Goal: Find specific page/section: Locate a particular part of the current website

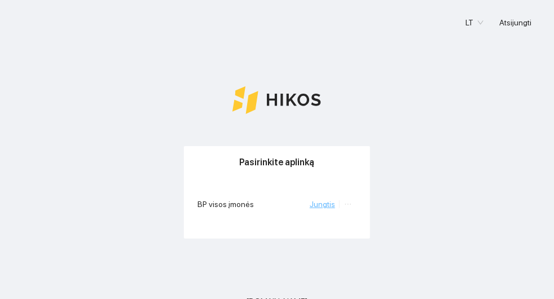
click at [314, 204] on link "Jungtis" at bounding box center [322, 204] width 25 height 9
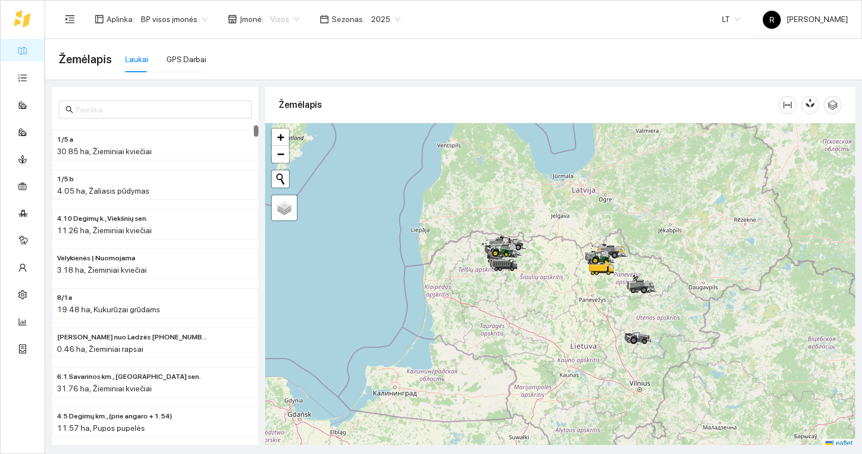
click at [288, 15] on span "Visos" at bounding box center [284, 19] width 29 height 17
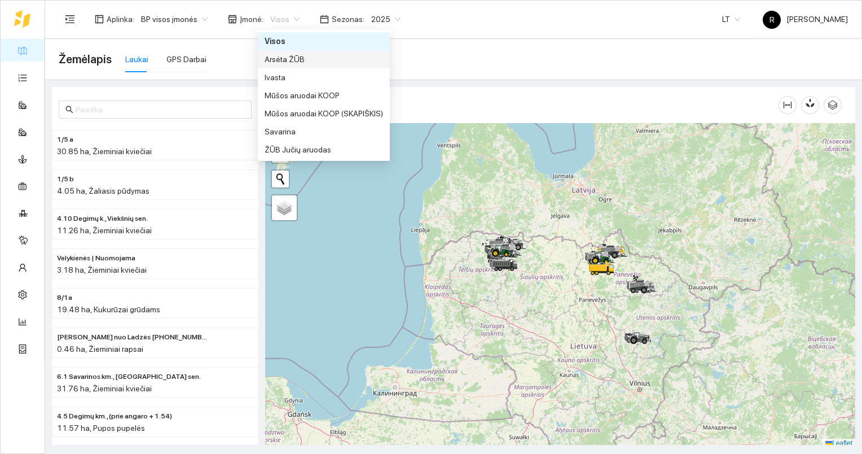
click at [283, 59] on div "Arsėta ŽŪB" at bounding box center [324, 59] width 119 height 12
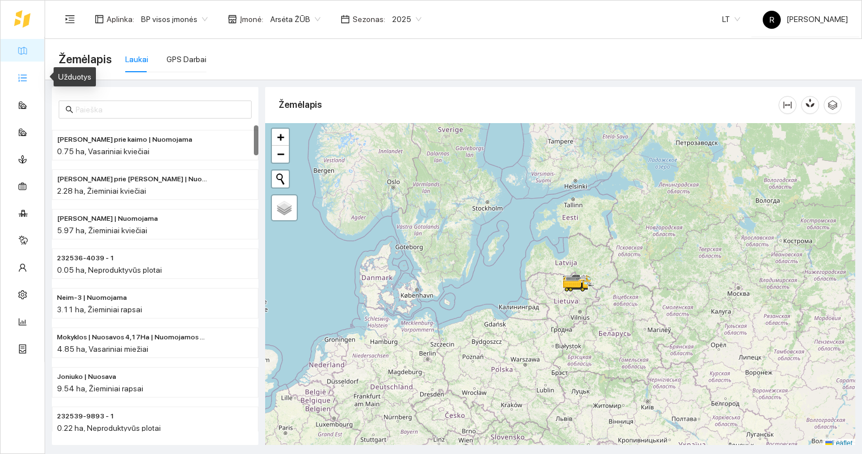
click at [33, 75] on link "Užduotys" at bounding box center [49, 77] width 33 height 9
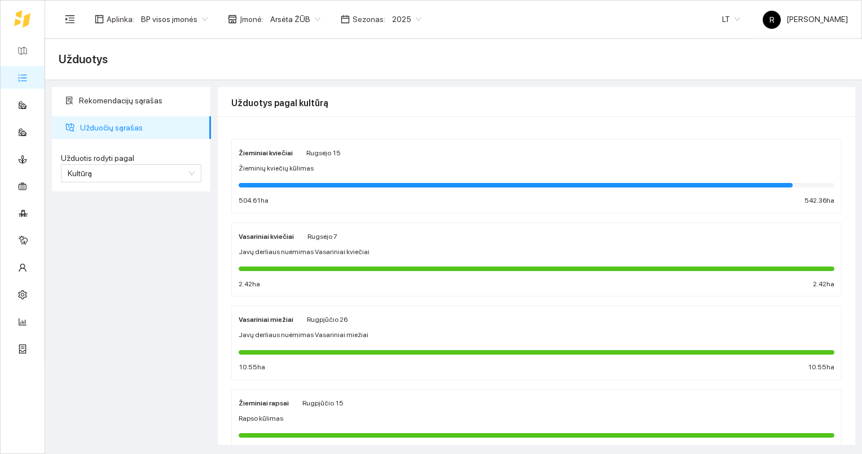
click at [277, 164] on span "Žieminių kviečių kūlimas" at bounding box center [276, 168] width 75 height 11
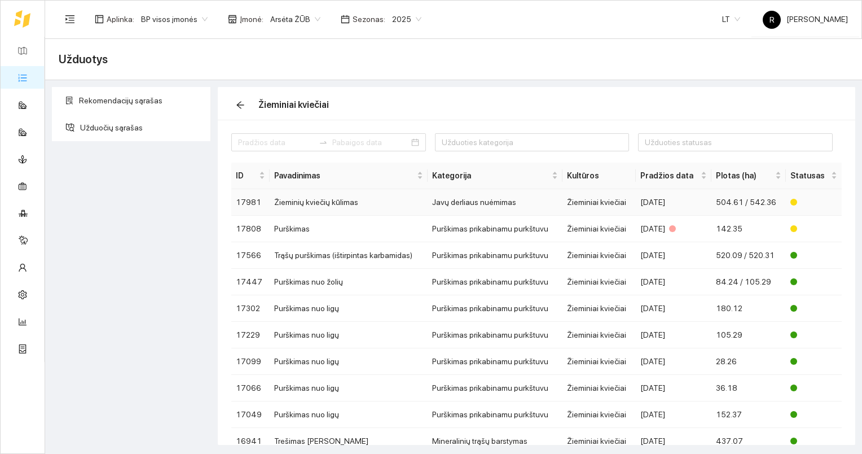
click at [322, 203] on td "Žieminių kviečių kūlimas" at bounding box center [349, 202] width 158 height 27
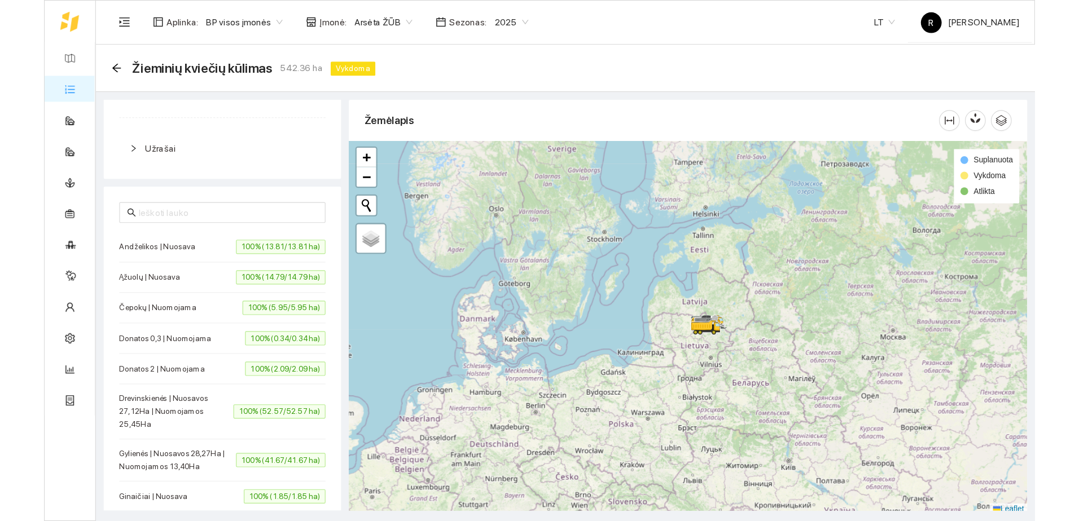
scroll to position [226, 0]
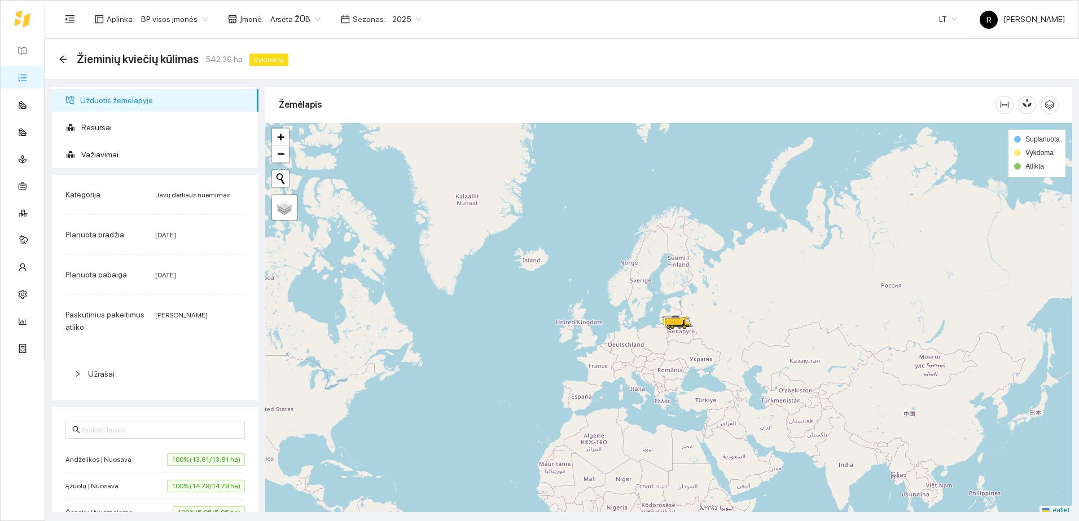
click at [312, 18] on span "Arsėta ŽŪB" at bounding box center [295, 19] width 50 height 17
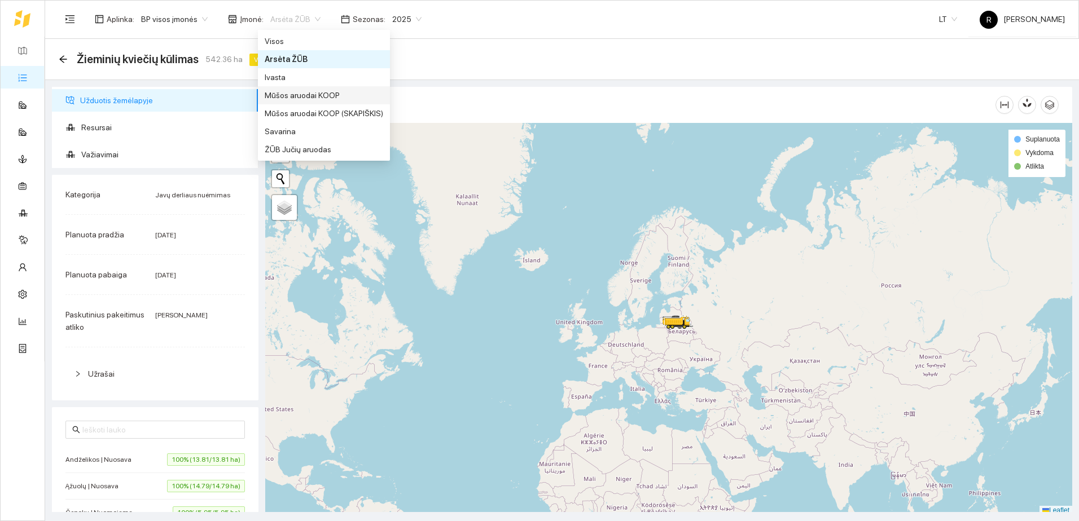
click at [300, 97] on div "Mūšos aruodai KOOP" at bounding box center [324, 95] width 119 height 12
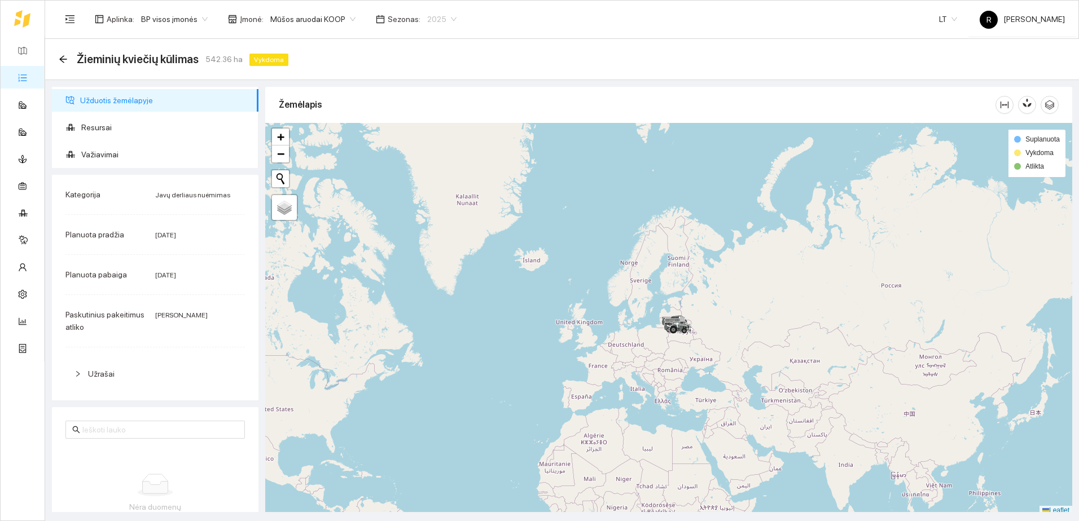
click at [443, 19] on span "2025" at bounding box center [441, 19] width 29 height 17
click at [427, 144] on div "2026" at bounding box center [429, 149] width 29 height 12
click at [33, 77] on link "Užduotys" at bounding box center [49, 77] width 33 height 9
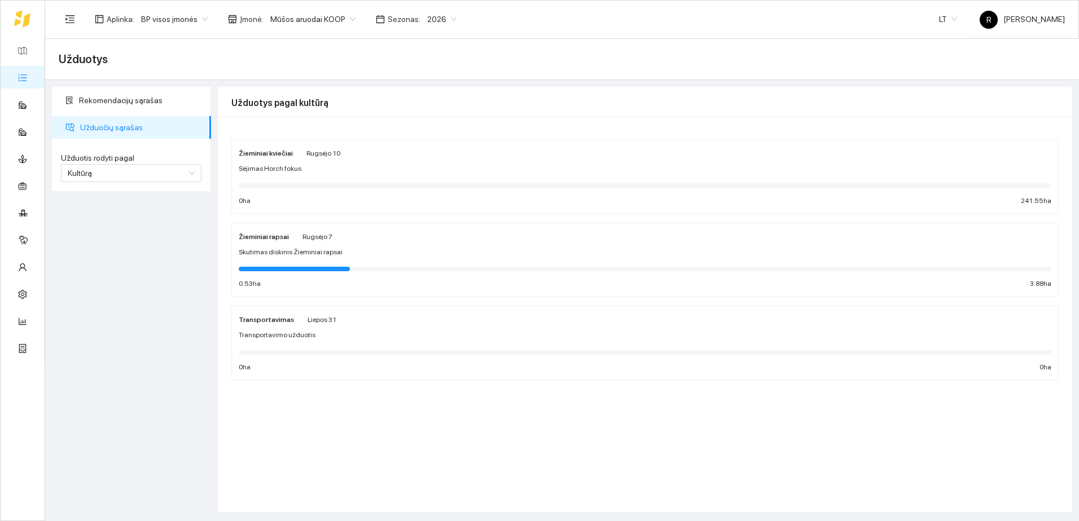
click at [99, 129] on span "Užduočių sąrašas" at bounding box center [141, 127] width 122 height 23
click at [263, 238] on strong "Žieminiai rapsai" at bounding box center [264, 237] width 50 height 8
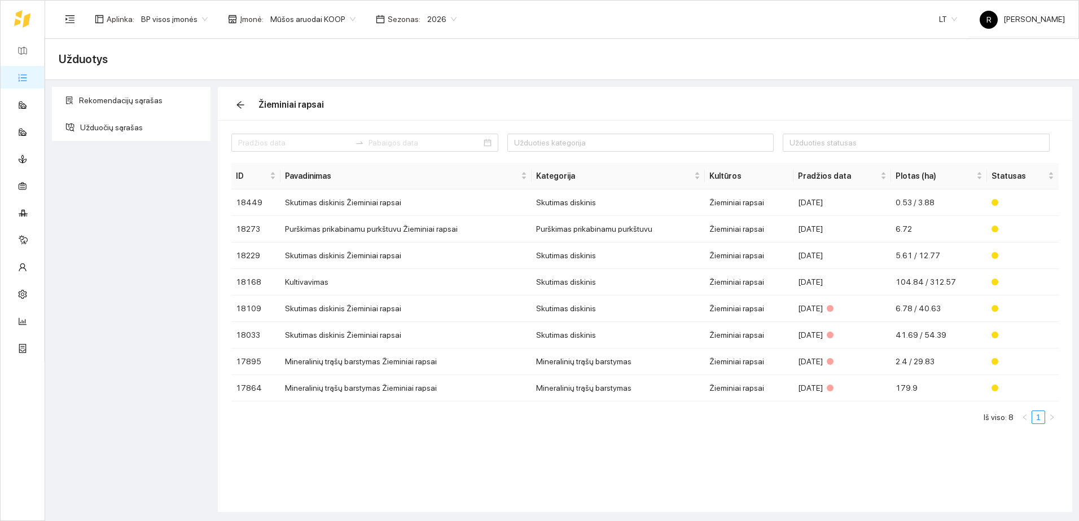
click at [442, 17] on span "2026" at bounding box center [441, 19] width 29 height 17
click at [427, 128] on div "2025" at bounding box center [429, 131] width 29 height 12
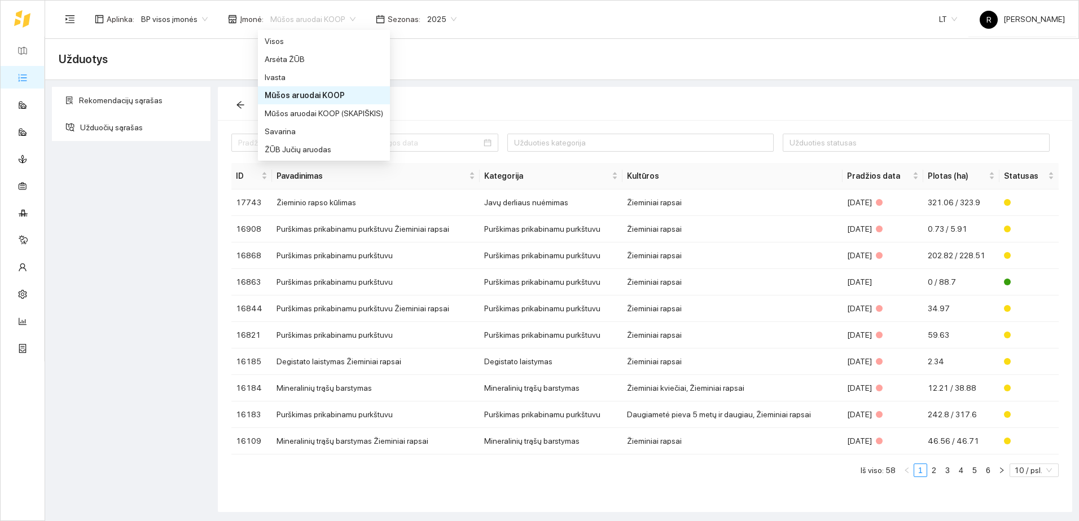
click at [345, 18] on span "Mūšos aruodai KOOP" at bounding box center [312, 19] width 85 height 17
click at [293, 115] on div "Mūšos aruodai KOOP (SKAPIŠKIS)" at bounding box center [324, 113] width 119 height 12
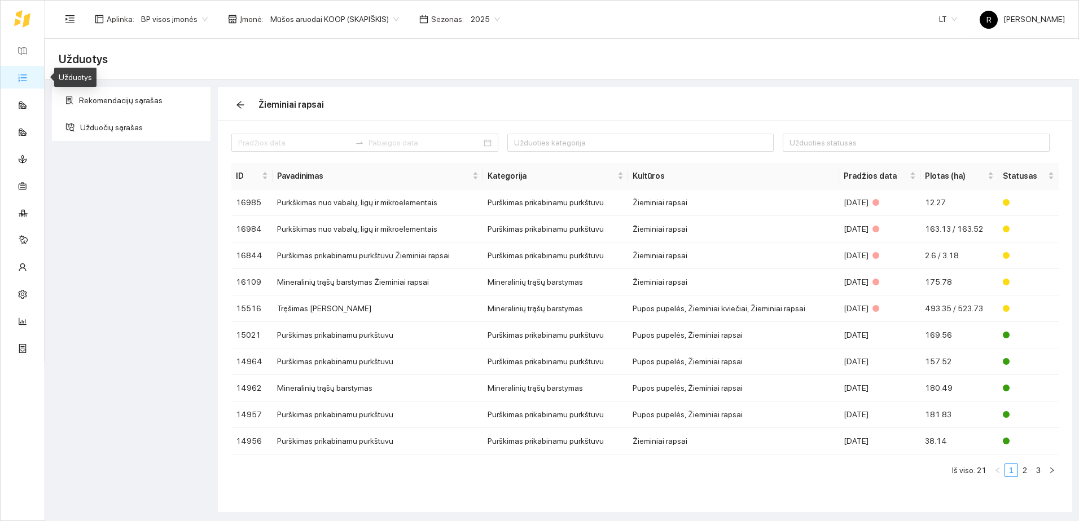
click at [33, 77] on link "Užduotys" at bounding box center [49, 77] width 33 height 9
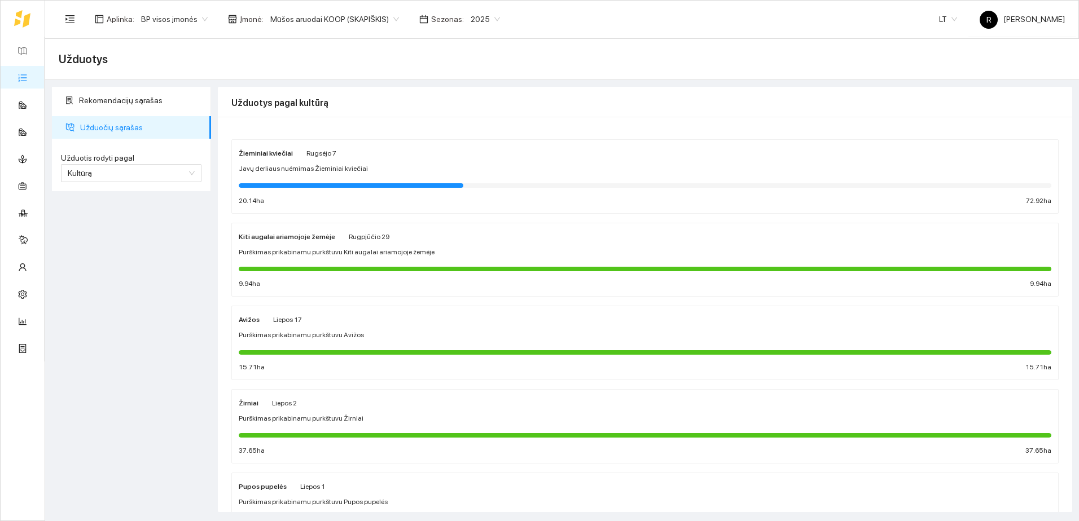
click at [107, 129] on span "Užduočių sąrašas" at bounding box center [141, 127] width 122 height 23
click at [275, 150] on strong "Žieminiai kviečiai" at bounding box center [266, 154] width 54 height 8
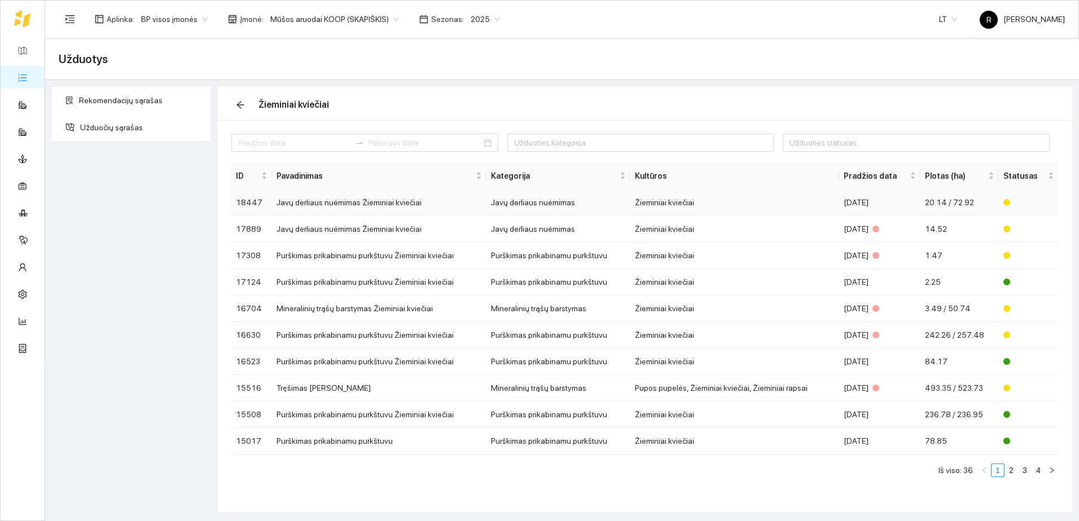
click at [377, 203] on td "Javų derliaus nuėmimas Žieminiai kviečiai" at bounding box center [379, 203] width 214 height 27
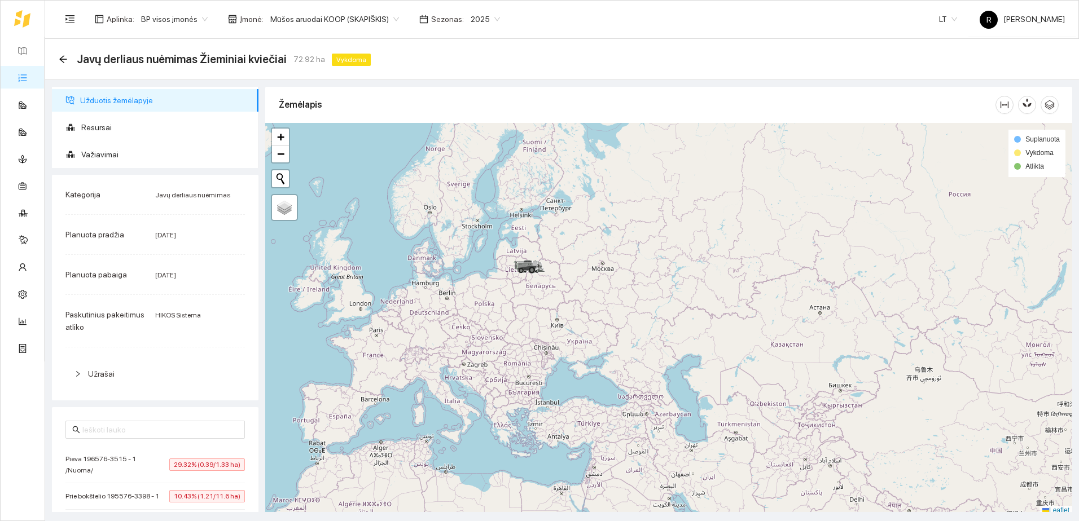
scroll to position [3, 0]
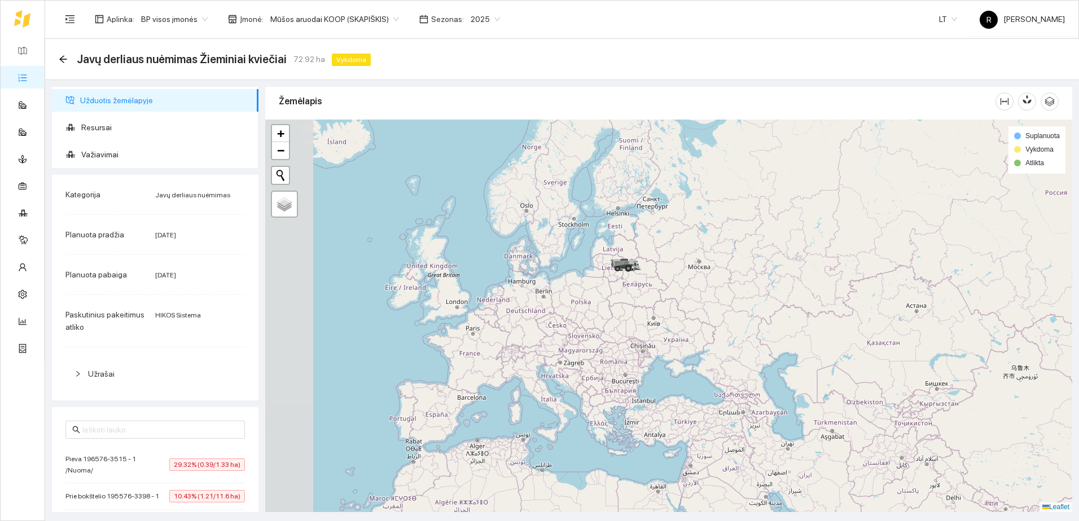
drag, startPoint x: 497, startPoint y: 297, endPoint x: 599, endPoint y: 297, distance: 102.1
click at [554, 297] on div at bounding box center [668, 316] width 807 height 393
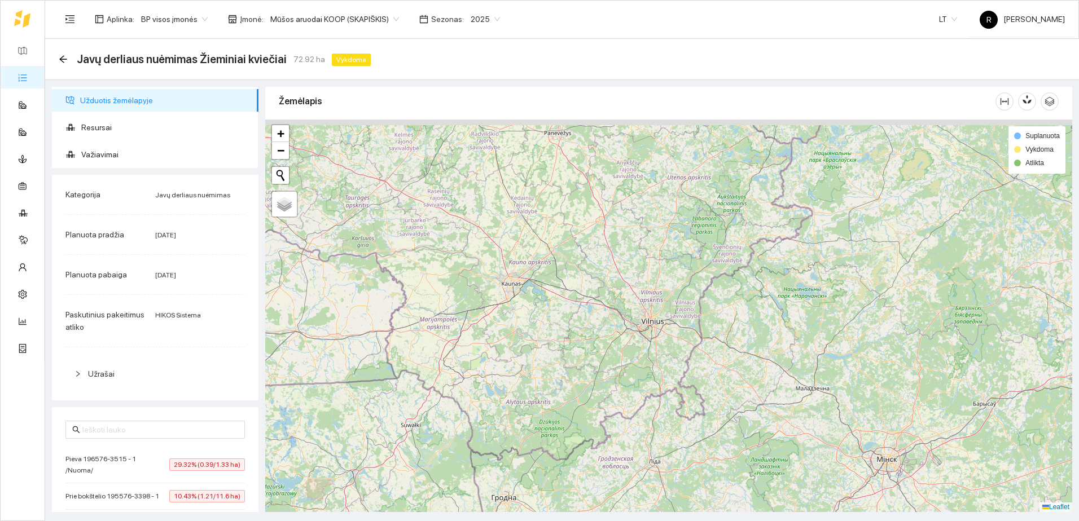
drag, startPoint x: 672, startPoint y: 183, endPoint x: 592, endPoint y: 396, distance: 227.9
click at [554, 299] on div at bounding box center [668, 316] width 807 height 393
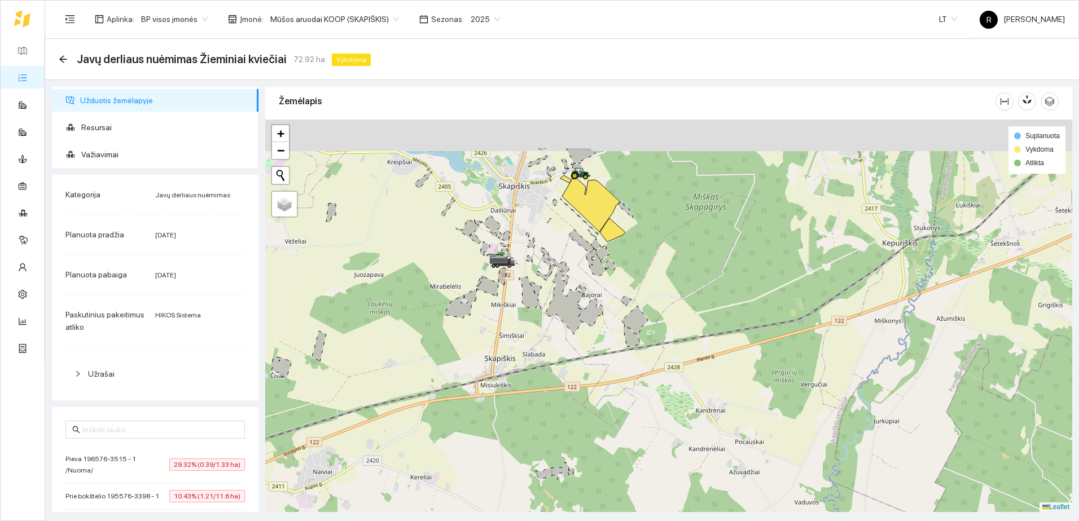
drag, startPoint x: 533, startPoint y: 195, endPoint x: 509, endPoint y: 314, distance: 122.1
click at [515, 263] on icon at bounding box center [515, 262] width 1 height 1
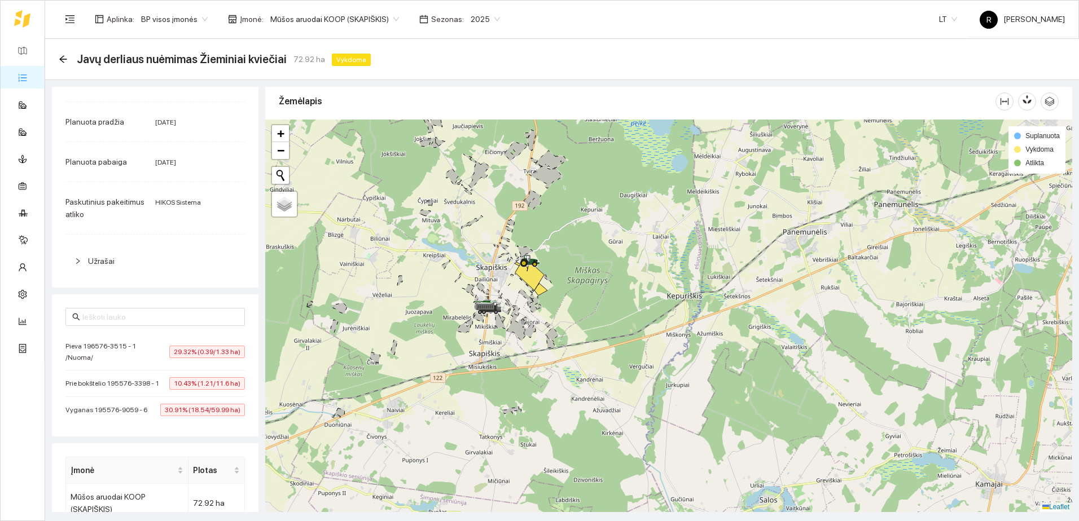
scroll to position [238, 0]
